Goal: Navigation & Orientation: Go to known website

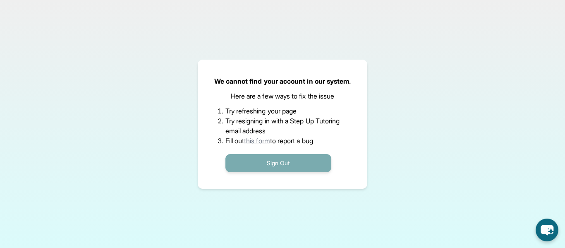
click at [268, 163] on button "Sign Out" at bounding box center [278, 163] width 106 height 18
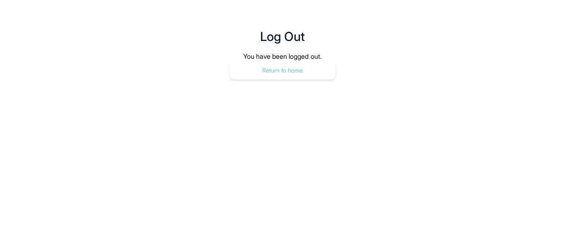
click at [287, 65] on button "Return to home" at bounding box center [283, 70] width 106 height 18
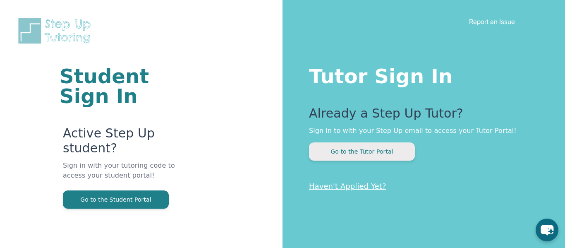
click at [331, 151] on button "Go to the Tutor Portal" at bounding box center [362, 151] width 106 height 18
